Goal: Task Accomplishment & Management: Use online tool/utility

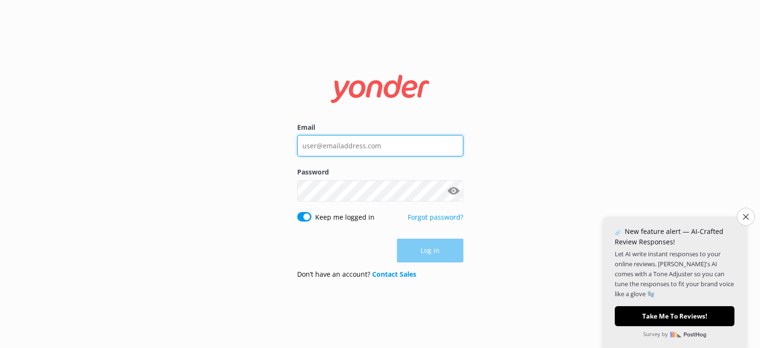
type input "[EMAIL_ADDRESS][DOMAIN_NAME]"
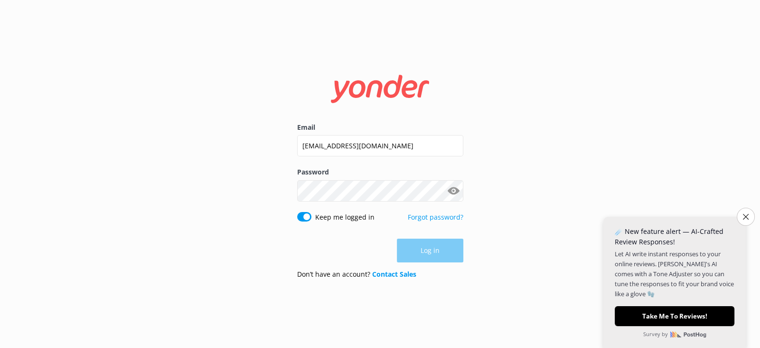
click at [433, 255] on div "Log in" at bounding box center [380, 250] width 166 height 24
click at [433, 256] on button "Log in" at bounding box center [430, 251] width 66 height 24
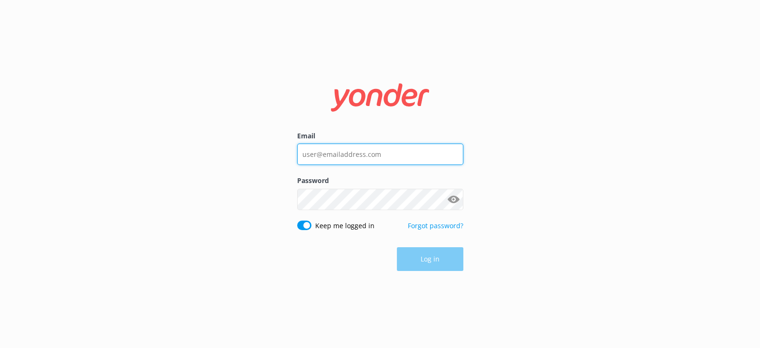
type input "[EMAIL_ADDRESS][DOMAIN_NAME]"
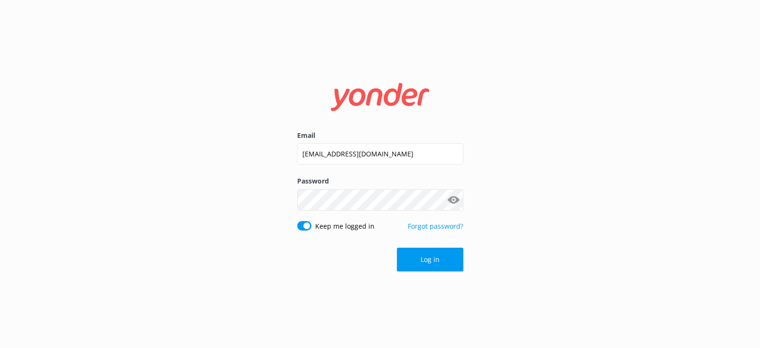
click at [454, 200] on button "Show password" at bounding box center [453, 199] width 19 height 19
click at [441, 259] on button "Log in" at bounding box center [430, 259] width 66 height 24
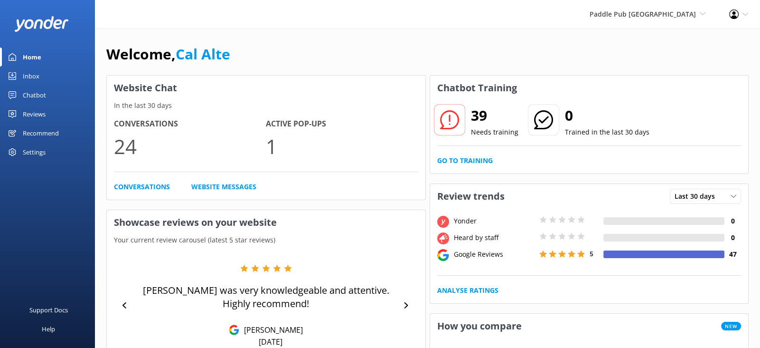
click at [695, 19] on div "Paddle Pub [GEOGRAPHIC_DATA] [GEOGRAPHIC_DATA] [GEOGRAPHIC_DATA] Tiki Pub [PERS…" at bounding box center [648, 14] width 140 height 28
click at [473, 22] on div "Paddle Pub [GEOGRAPHIC_DATA] [GEOGRAPHIC_DATA] [GEOGRAPHIC_DATA] Tiki Pub [GEOG…" at bounding box center [380, 14] width 760 height 28
click at [223, 189] on link "Website Messages" at bounding box center [223, 186] width 65 height 10
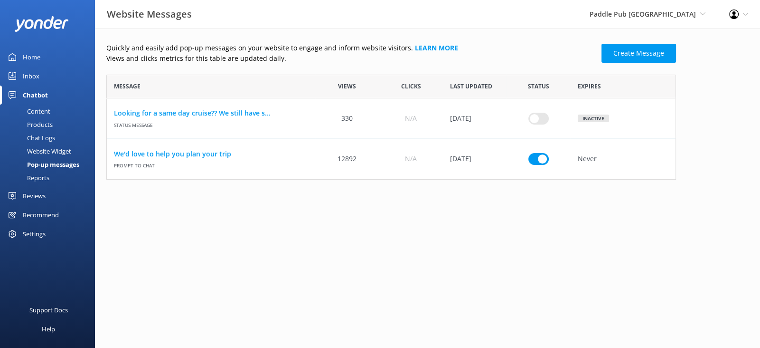
scroll to position [104, 570]
click at [634, 52] on link "Create Message" at bounding box center [639, 53] width 75 height 19
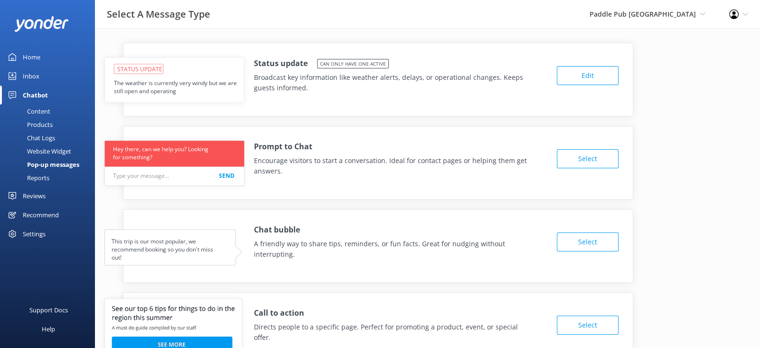
click at [588, 81] on button "Edit" at bounding box center [588, 75] width 62 height 19
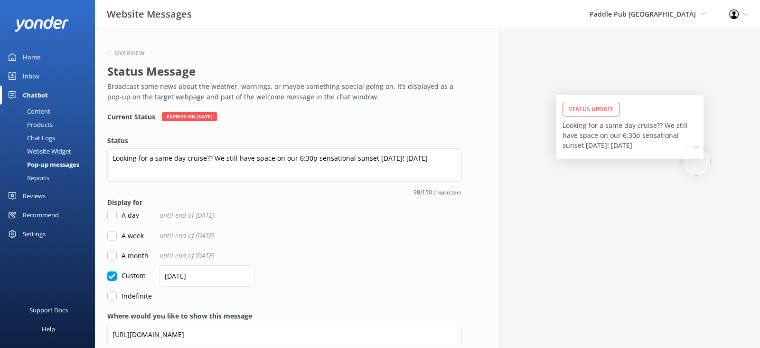
scroll to position [0, 0]
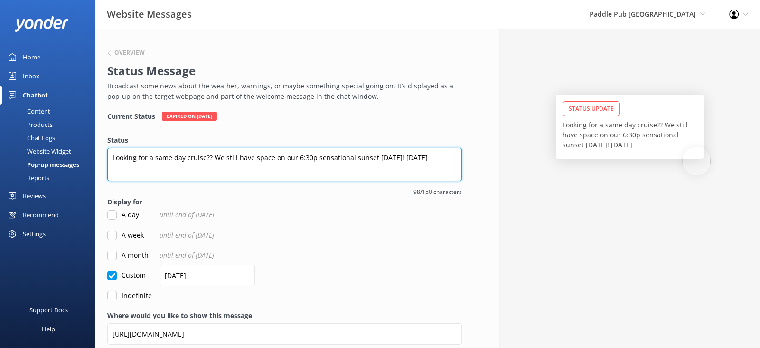
click at [427, 163] on textarea "Looking for a same day cruise?? We still have space on our 6:30p sensational su…" at bounding box center [284, 164] width 355 height 33
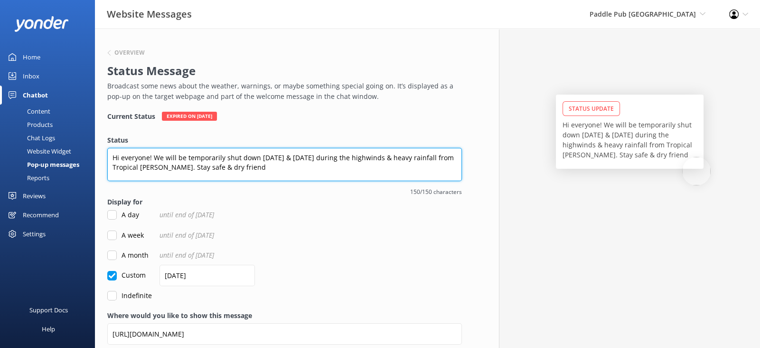
click at [272, 158] on textarea "Hi everyone! We will be temporarily shut down [DATE] & [DATE] during the highwi…" at bounding box center [284, 164] width 355 height 33
click at [242, 171] on textarea "Hi everyone! We will be temporarily shut down 9/29 & 9/30 during the highwinds …" at bounding box center [284, 164] width 355 height 33
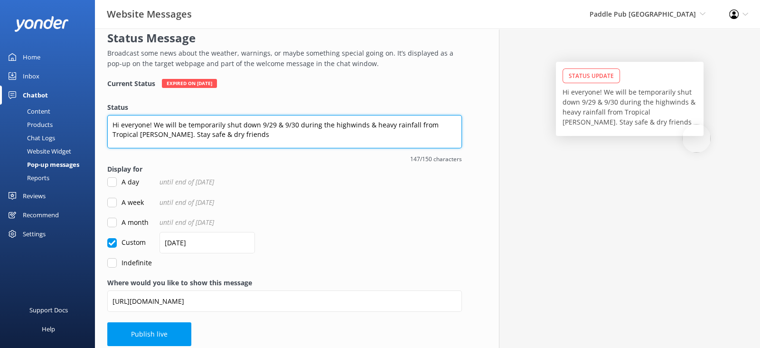
scroll to position [38, 0]
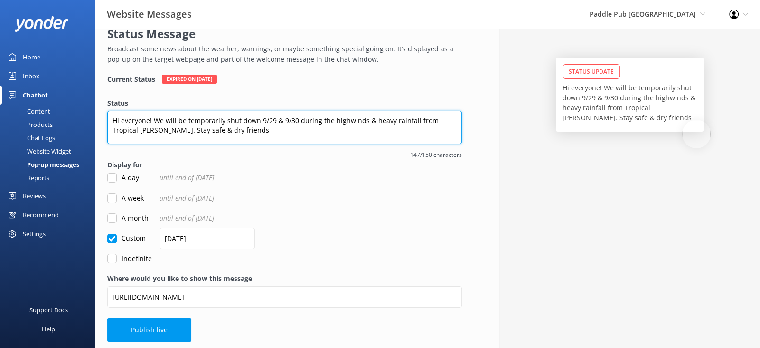
type textarea "Hi everyone! We will be temporarily shut down 9/29 & 9/30 during the highwinds …"
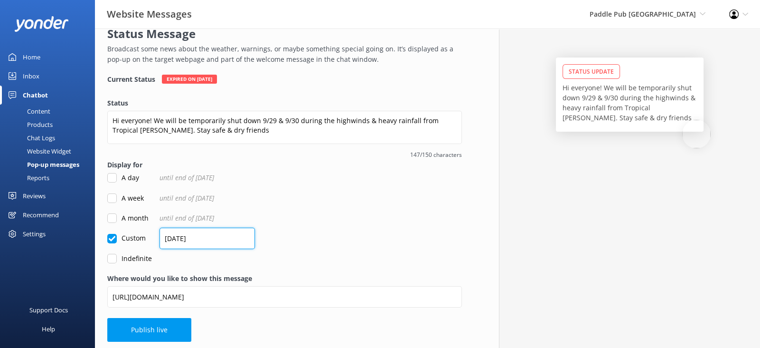
click at [216, 237] on input "[DATE]" at bounding box center [207, 237] width 95 height 21
click at [216, 238] on input "[DATE]" at bounding box center [207, 237] width 95 height 21
type input "26/07/202"
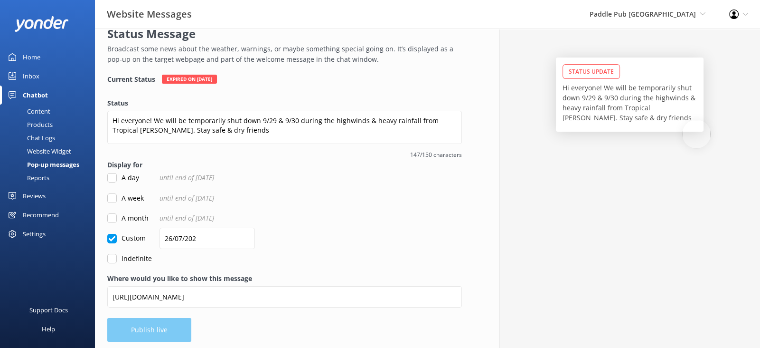
click at [111, 239] on input "Custom" at bounding box center [111, 238] width 9 height 9
click at [112, 236] on input "Custom" at bounding box center [111, 238] width 9 height 9
checkbox input "true"
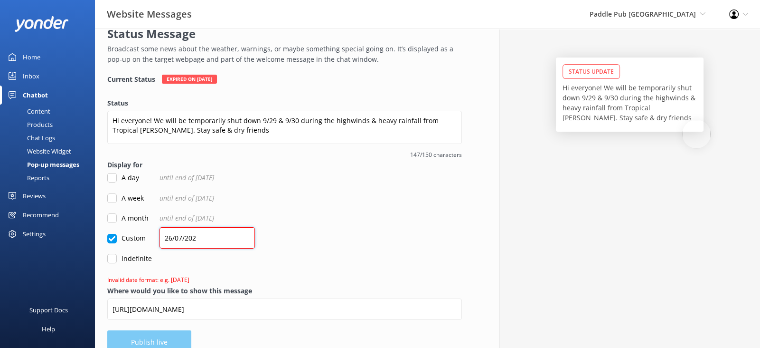
drag, startPoint x: 208, startPoint y: 241, endPoint x: 102, endPoint y: 234, distance: 106.1
click at [102, 234] on div "Overview Status Message Broadcast some news about the weather, warnings, or may…" at bounding box center [284, 177] width 379 height 372
type input "[DATE]"
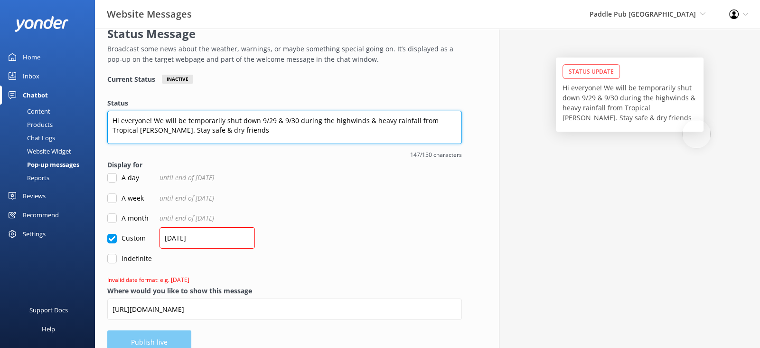
click at [342, 123] on textarea "Hi everyone! We will be temporarily shut down 9/29 & 9/30 during the highwinds …" at bounding box center [284, 127] width 355 height 33
click at [301, 128] on textarea "Hi everyone! We will be temporarily shut down 9/29 & 9/30 during the high-winds…" at bounding box center [284, 127] width 355 height 33
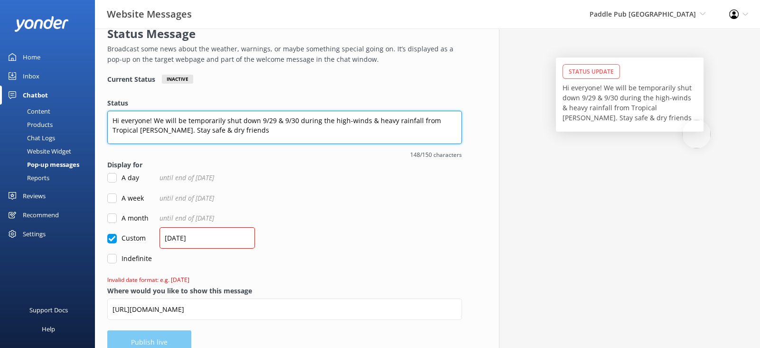
click at [301, 128] on textarea "Hi everyone! We will be temporarily shut down 9/29 & 9/30 during the high-winds…" at bounding box center [284, 127] width 355 height 33
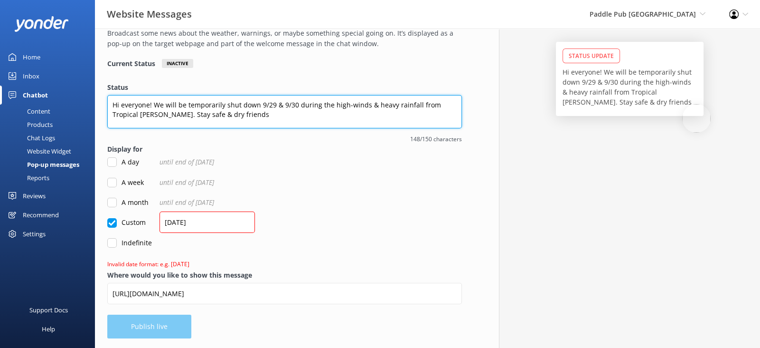
type textarea "Hi everyone! We will be temporarily shut down 9/29 & 9/30 during the high-winds…"
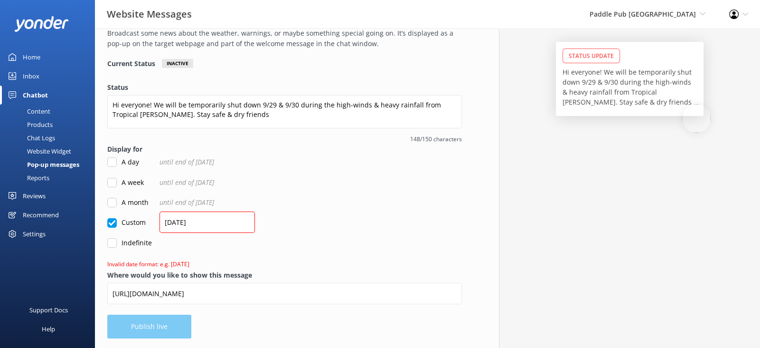
click at [310, 162] on div "A day until end of [DATE]" at bounding box center [284, 162] width 355 height 10
click at [217, 227] on input "[DATE]" at bounding box center [207, 221] width 95 height 21
click at [278, 238] on div "Indefinite" at bounding box center [284, 242] width 355 height 10
click at [156, 327] on div "Overview Status Message Broadcast some news about the weather, warnings, or may…" at bounding box center [284, 161] width 379 height 372
click at [200, 227] on input "[DATE]" at bounding box center [207, 221] width 95 height 21
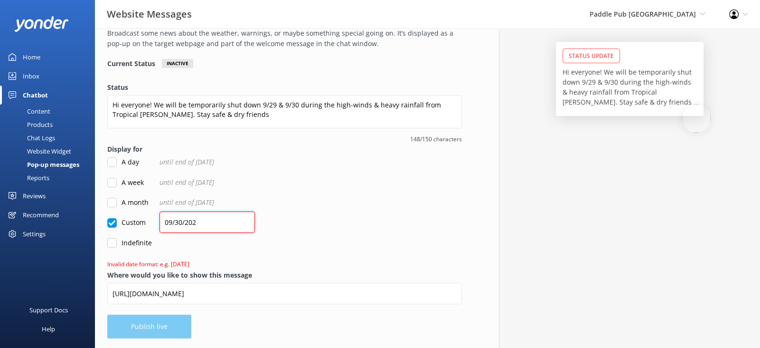
type input "[DATE]"
click at [239, 255] on form "Status Hi everyone! We will be temporarily shut down 9/29 & 9/30 during the hig…" at bounding box center [284, 176] width 355 height 188
click at [175, 222] on input "[DATE]" at bounding box center [207, 221] width 95 height 21
drag, startPoint x: 214, startPoint y: 223, endPoint x: 67, endPoint y: 215, distance: 147.0
click at [67, 215] on div "Website Messages Paddle Pub [GEOGRAPHIC_DATA] Paddle Pub [GEOGRAPHIC_DATA] Tiki…" at bounding box center [380, 161] width 760 height 372
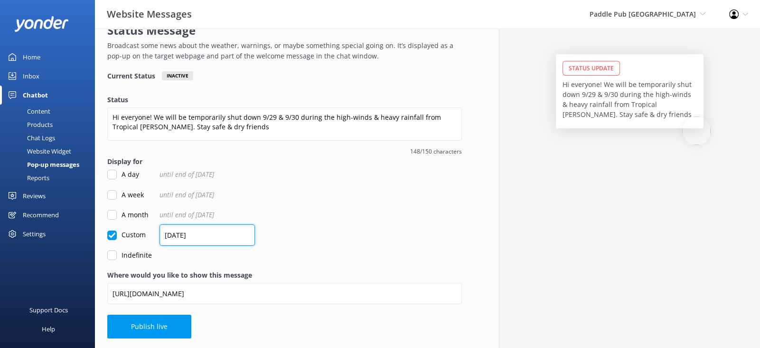
scroll to position [41, 0]
type input "[DATE]"
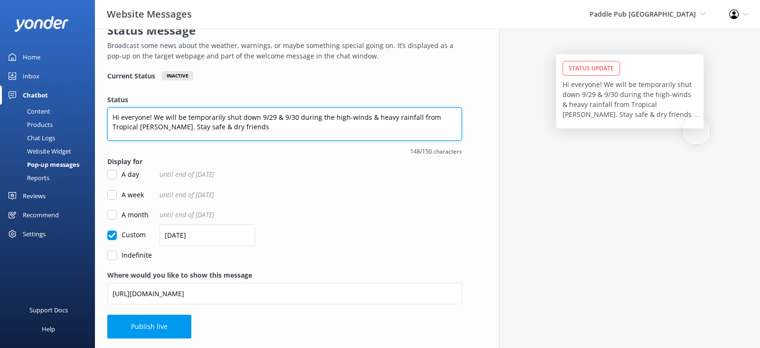
click at [231, 122] on textarea "Hi everyone! We will be temporarily shut down 9/29 & 9/30 during the high-winds…" at bounding box center [284, 123] width 355 height 33
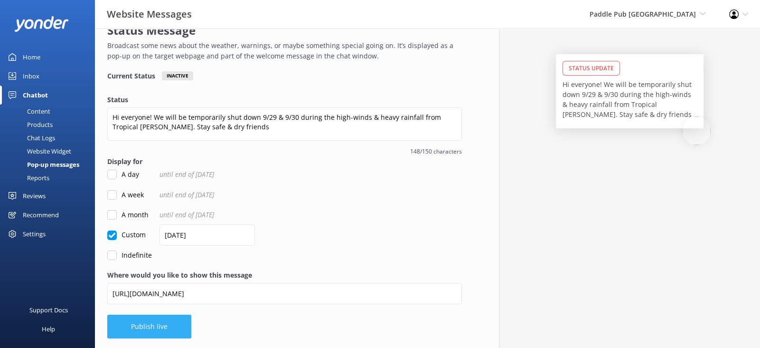
click at [150, 331] on button "Publish live" at bounding box center [149, 326] width 84 height 24
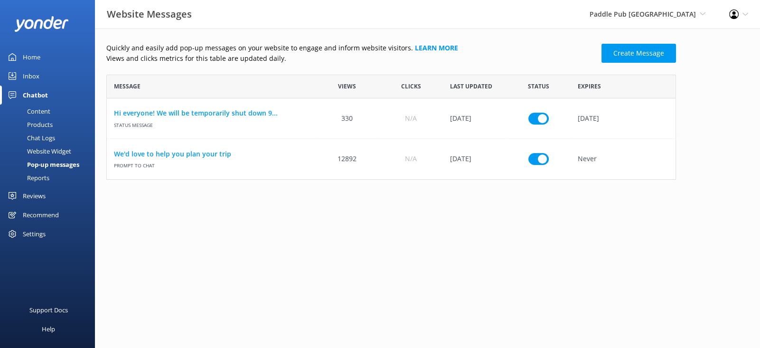
scroll to position [104, 570]
click at [668, 14] on span "Paddle Pub [GEOGRAPHIC_DATA]" at bounding box center [643, 13] width 106 height 9
click at [654, 69] on link "Tiki Pub [PERSON_NAME] Inlet" at bounding box center [670, 72] width 95 height 23
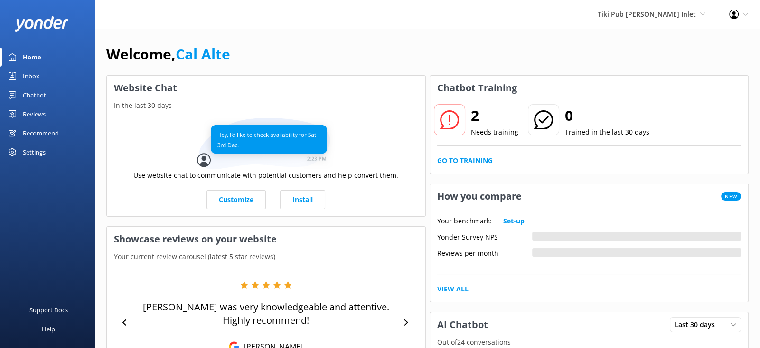
click at [43, 59] on link "Home" at bounding box center [47, 56] width 95 height 19
click at [38, 151] on div "Settings" at bounding box center [34, 151] width 23 height 19
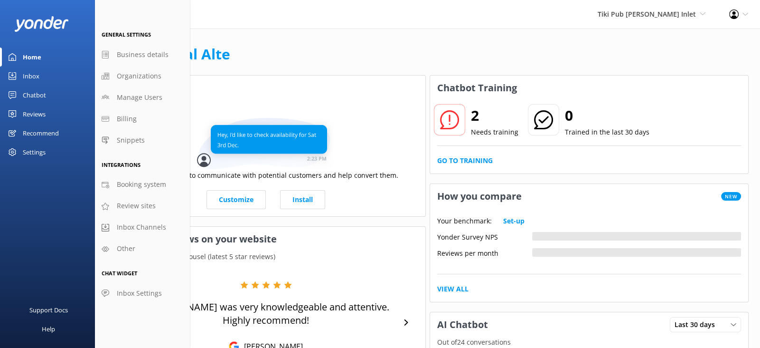
click at [41, 95] on div "Chatbot" at bounding box center [34, 94] width 23 height 19
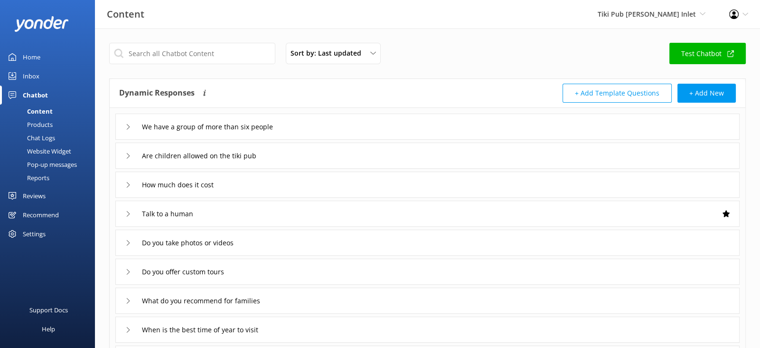
click at [57, 166] on div "Pop-up messages" at bounding box center [41, 164] width 71 height 13
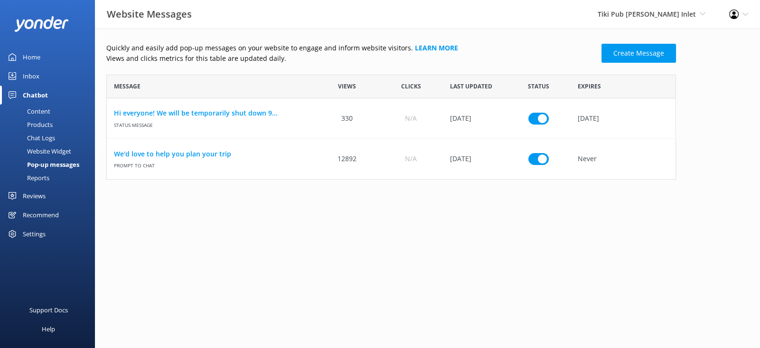
scroll to position [226, 570]
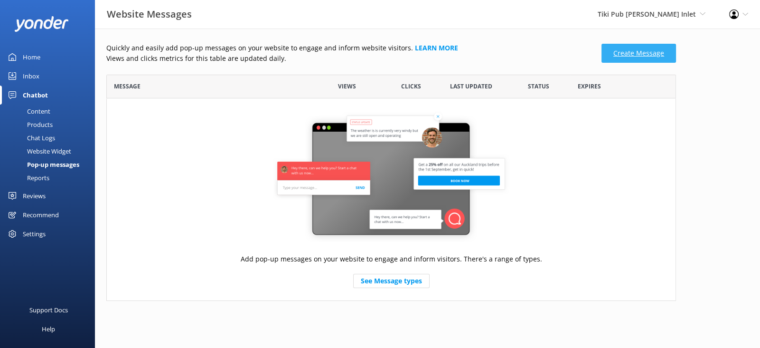
click at [635, 58] on link "Create Message" at bounding box center [639, 53] width 75 height 19
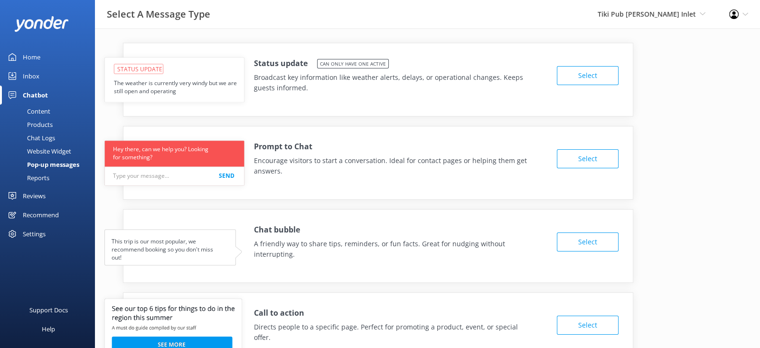
click at [584, 73] on button "Select" at bounding box center [588, 75] width 62 height 19
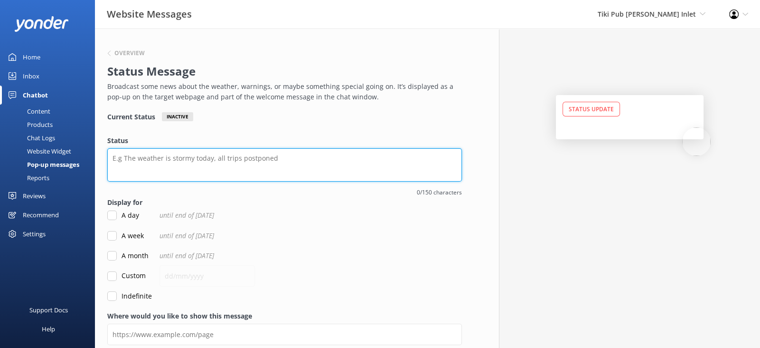
click at [257, 160] on textarea "Status" at bounding box center [284, 164] width 355 height 33
paste textarea "Hi everyone! We will be temporarily shut down 9/29 & 9/30 during the high-winds…"
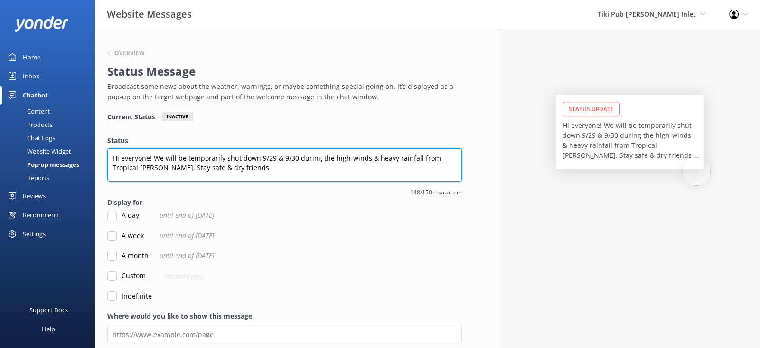
type textarea "Hi everyone! We will be temporarily shut down 9/29 & 9/30 during the high-winds…"
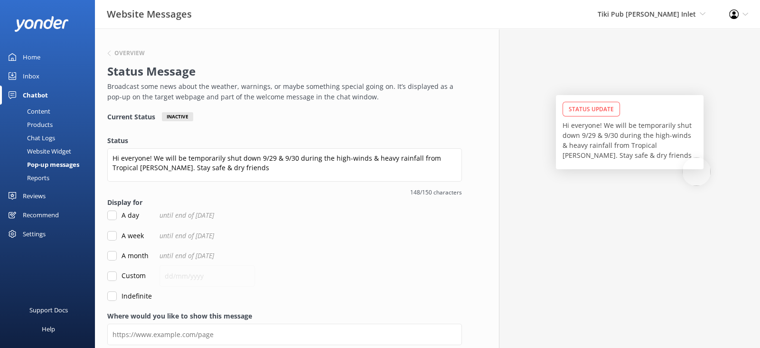
click at [110, 277] on input "Custom" at bounding box center [111, 275] width 9 height 9
checkbox input "true"
click at [162, 281] on input "text" at bounding box center [207, 275] width 95 height 21
type input "[DATE]"
click at [317, 293] on div "Indefinite" at bounding box center [284, 296] width 355 height 10
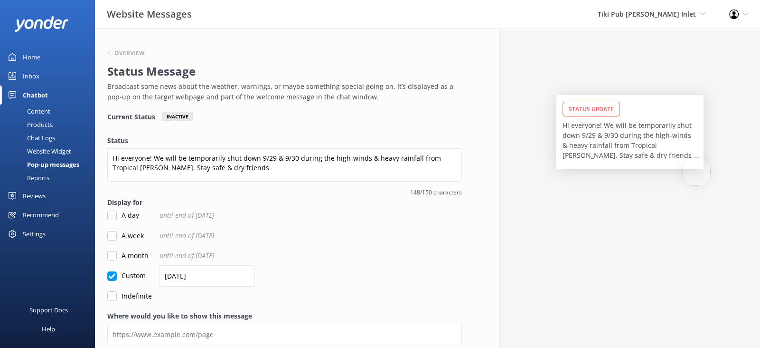
scroll to position [41, 0]
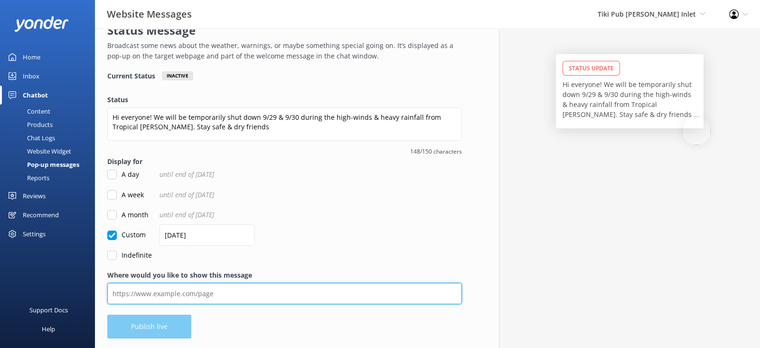
click at [168, 297] on input "Where would you like to show this message" at bounding box center [284, 293] width 355 height 21
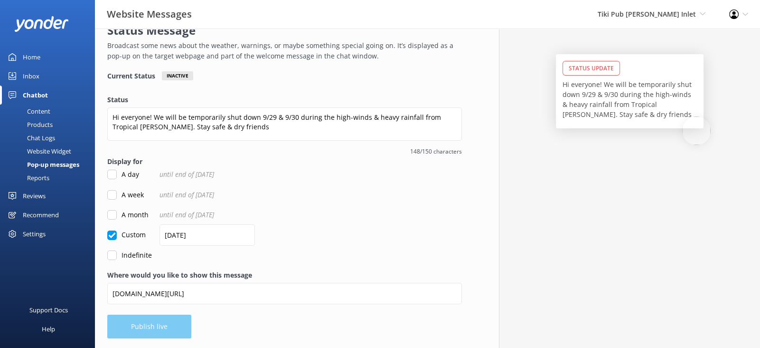
click at [228, 324] on div "Overview Status Message Broadcast some news about the weather, warnings, or may…" at bounding box center [284, 168] width 379 height 360
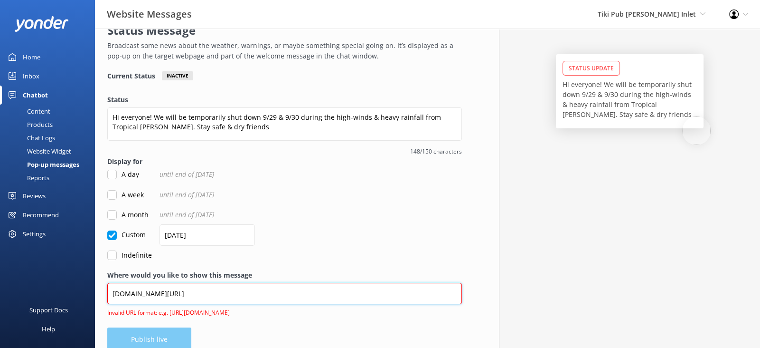
click at [111, 293] on input "[DOMAIN_NAME][URL]" at bounding box center [284, 293] width 355 height 21
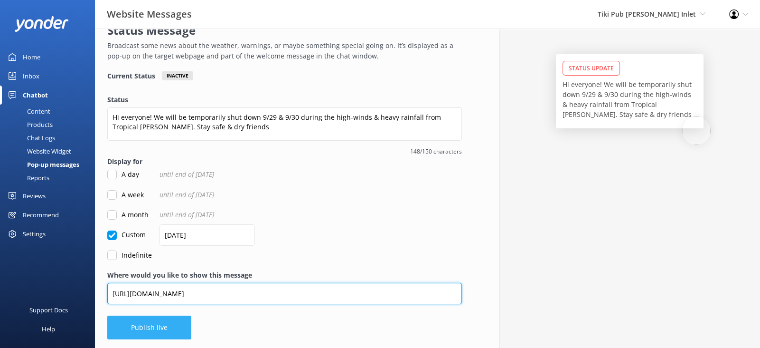
type input "[URL][DOMAIN_NAME]"
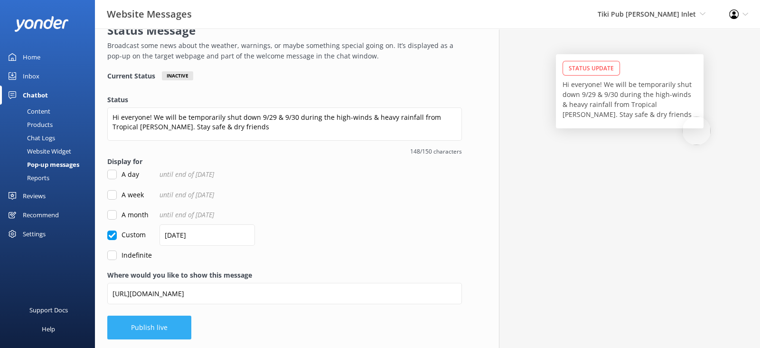
click at [143, 323] on button "Publish live" at bounding box center [149, 327] width 84 height 24
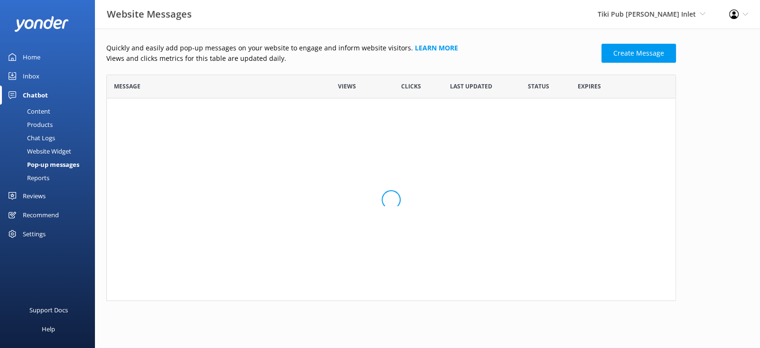
scroll to position [64, 570]
